Goal: Feedback & Contribution: Submit feedback/report problem

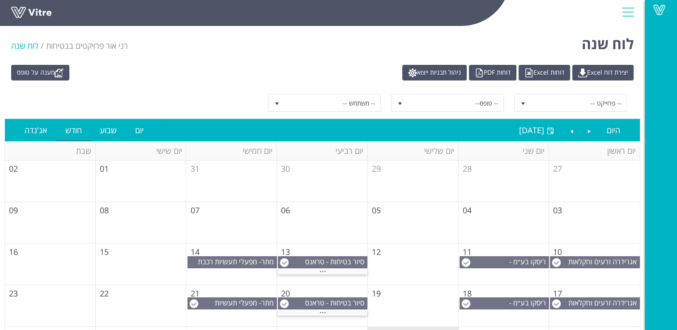
scroll to position [82, 0]
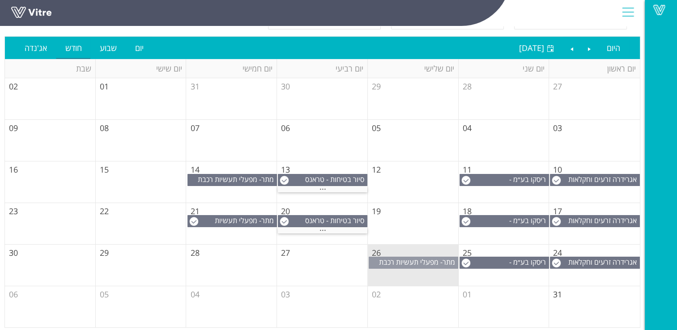
click at [415, 261] on span "מתר- מפעלי תעשיות רכבת (1999) בע"מ" at bounding box center [418, 267] width 79 height 20
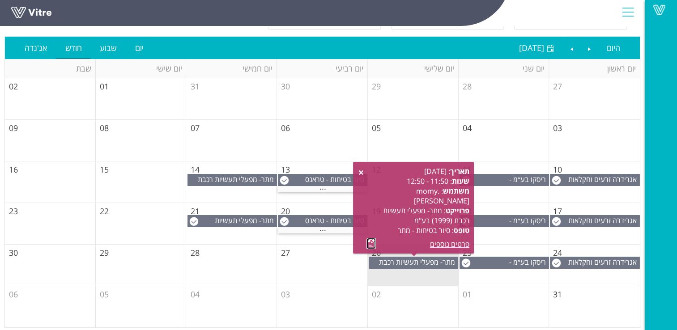
click at [369, 243] on link at bounding box center [370, 243] width 9 height 11
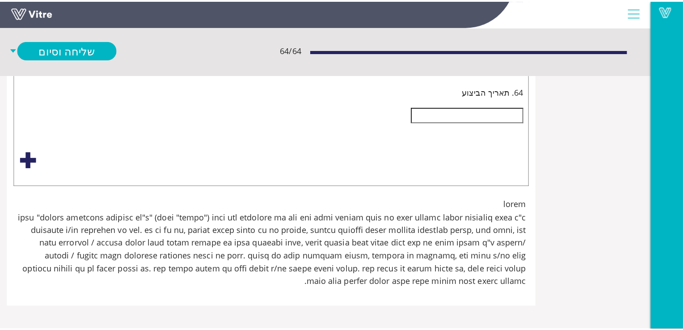
scroll to position [18693, -88]
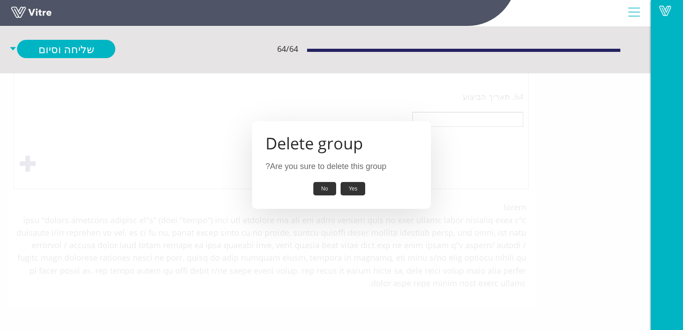
click at [352, 189] on button "Yes" at bounding box center [353, 189] width 25 height 14
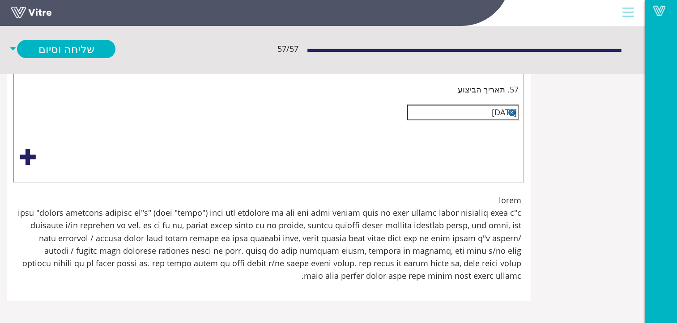
scroll to position [18616, -88]
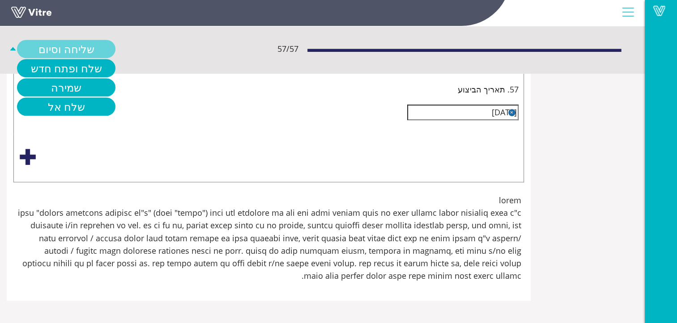
click at [115, 47] on link "שליחה וסיום" at bounding box center [66, 49] width 98 height 18
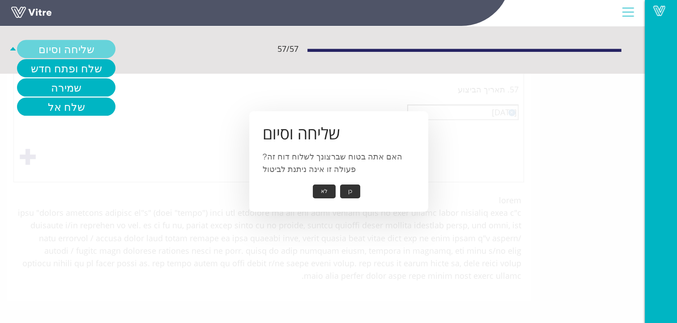
scroll to position [18609, -88]
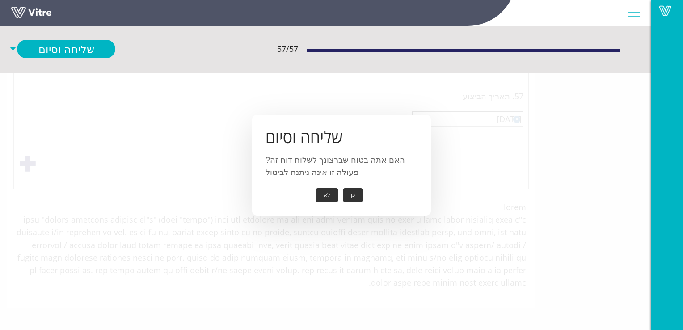
click at [353, 195] on button "כן" at bounding box center [353, 195] width 20 height 14
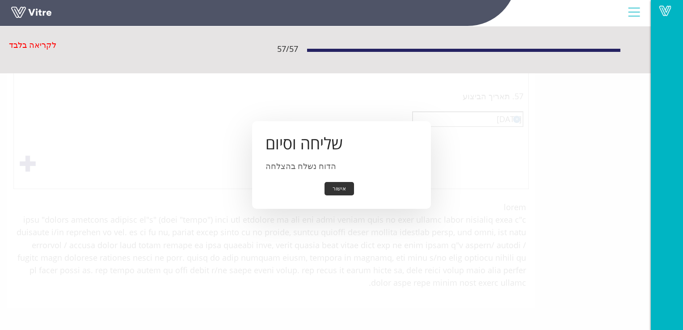
click at [340, 189] on button "אישור" at bounding box center [340, 189] width 30 height 14
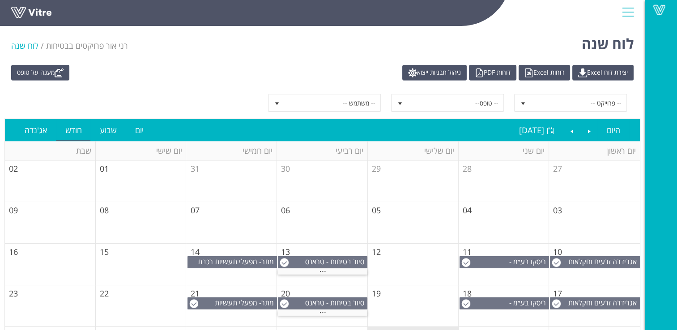
scroll to position [45, 0]
